Goal: Information Seeking & Learning: Find specific fact

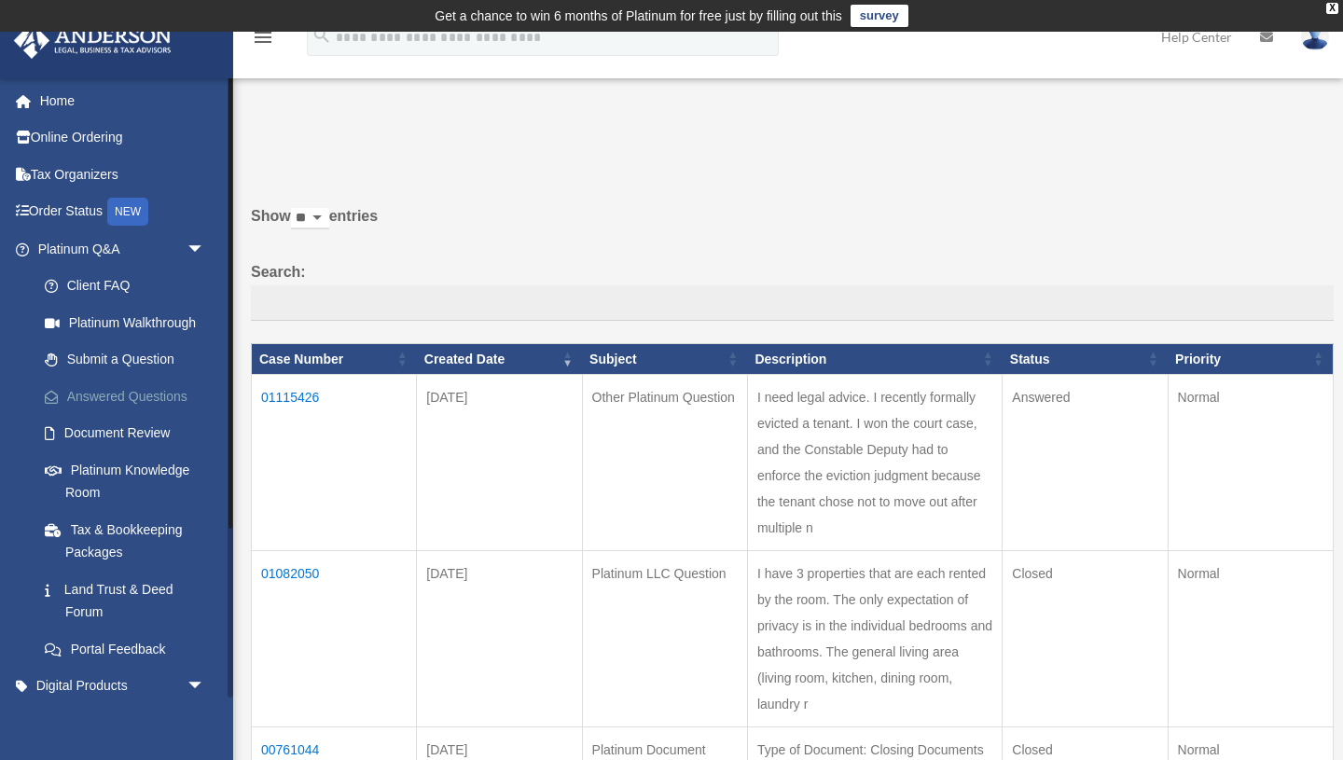
click at [105, 395] on link "Answered Questions" at bounding box center [129, 396] width 207 height 37
click at [286, 392] on td "01115426" at bounding box center [334, 463] width 165 height 176
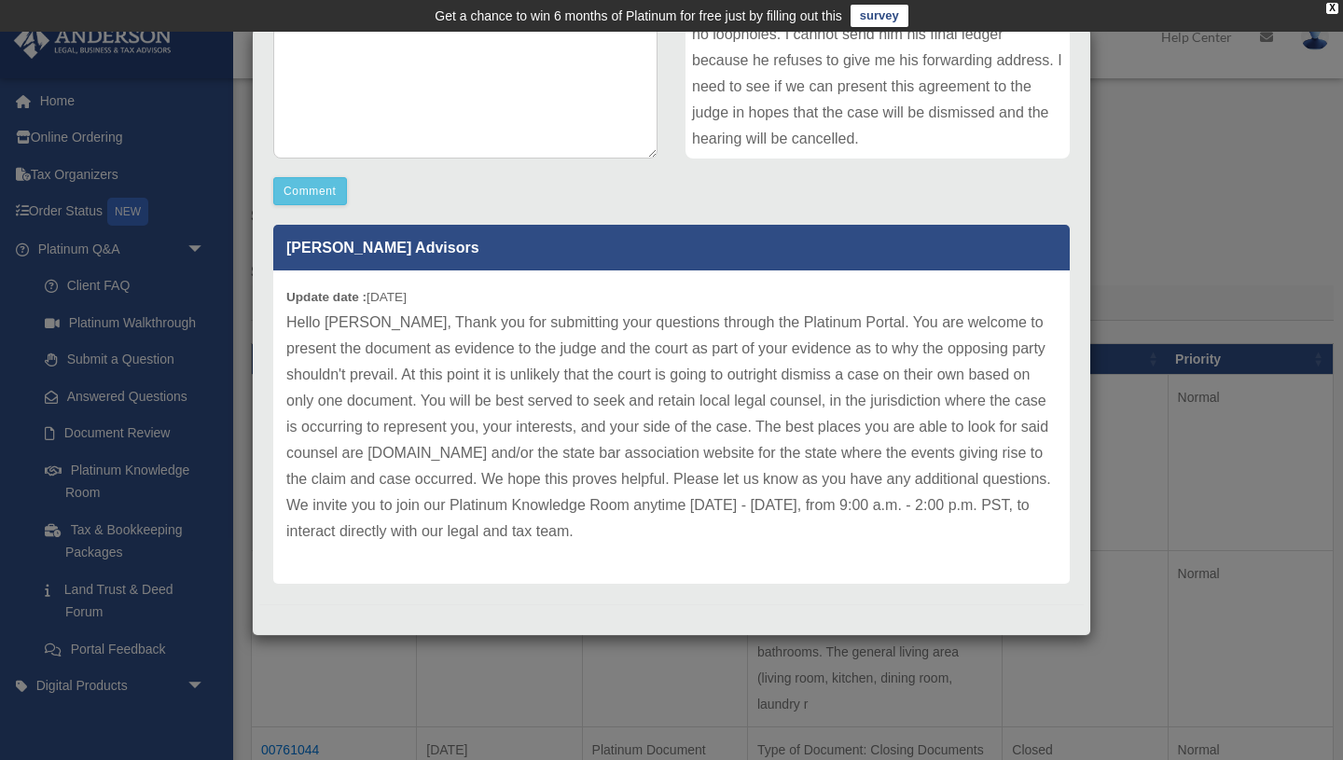
scroll to position [424, 0]
